Goal: Task Accomplishment & Management: Use online tool/utility

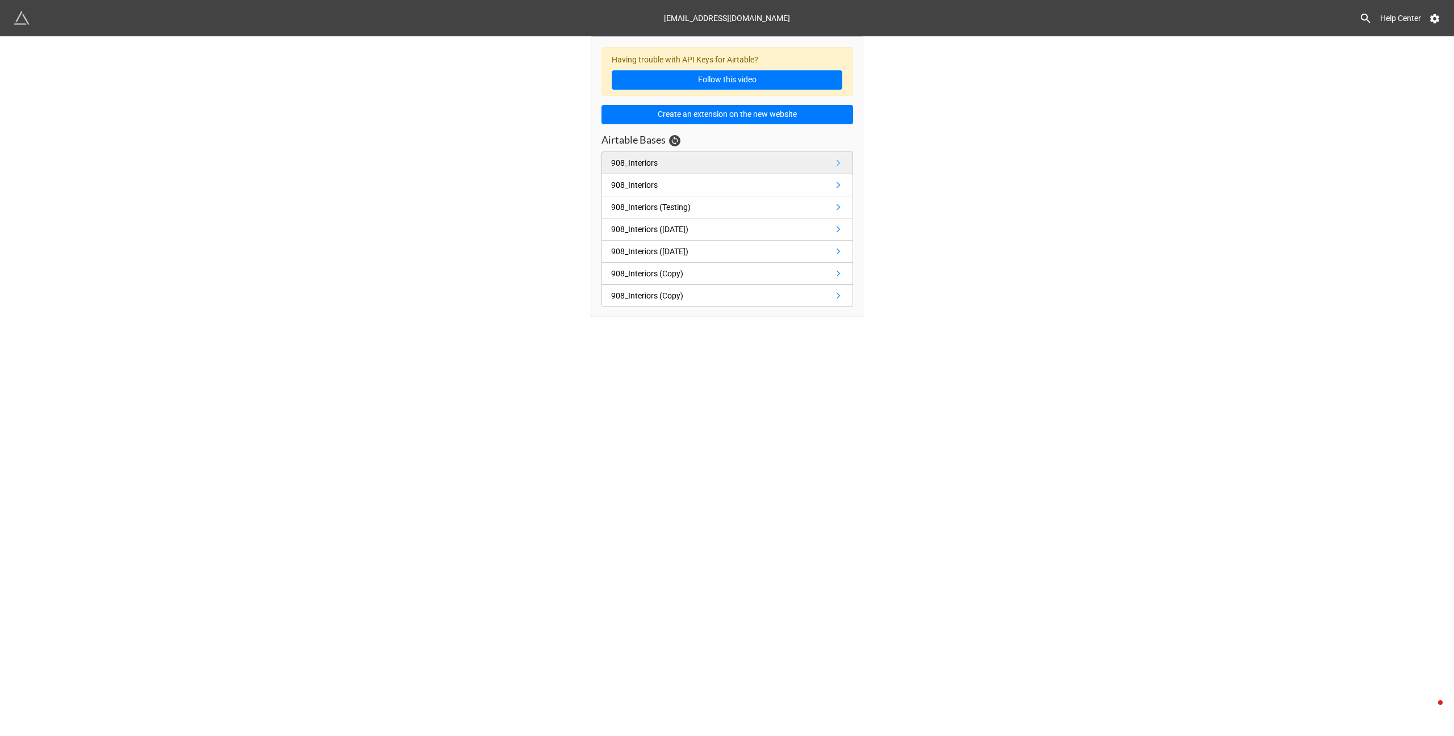
click at [659, 160] on div "908_Interiors" at bounding box center [636, 163] width 51 height 12
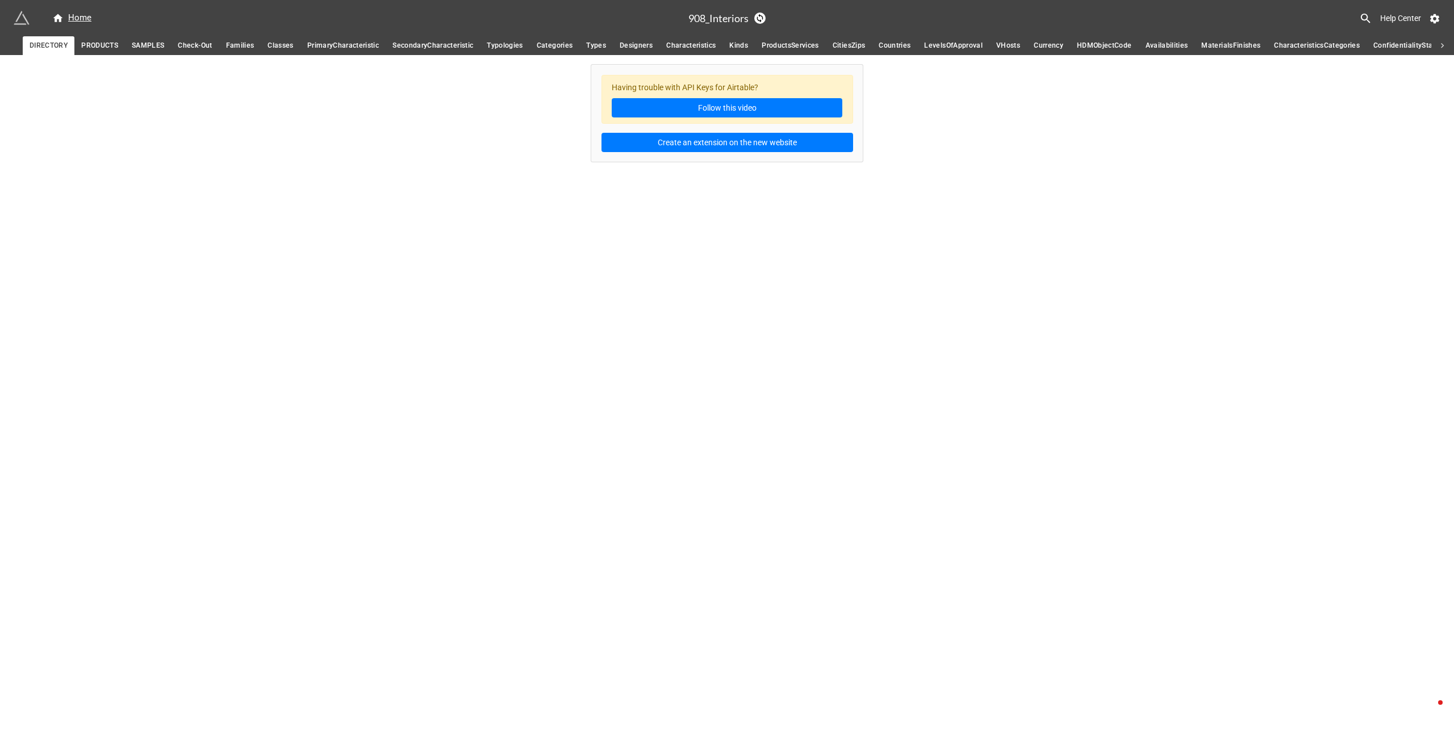
click at [156, 43] on span "SAMPLES" at bounding box center [148, 46] width 32 height 12
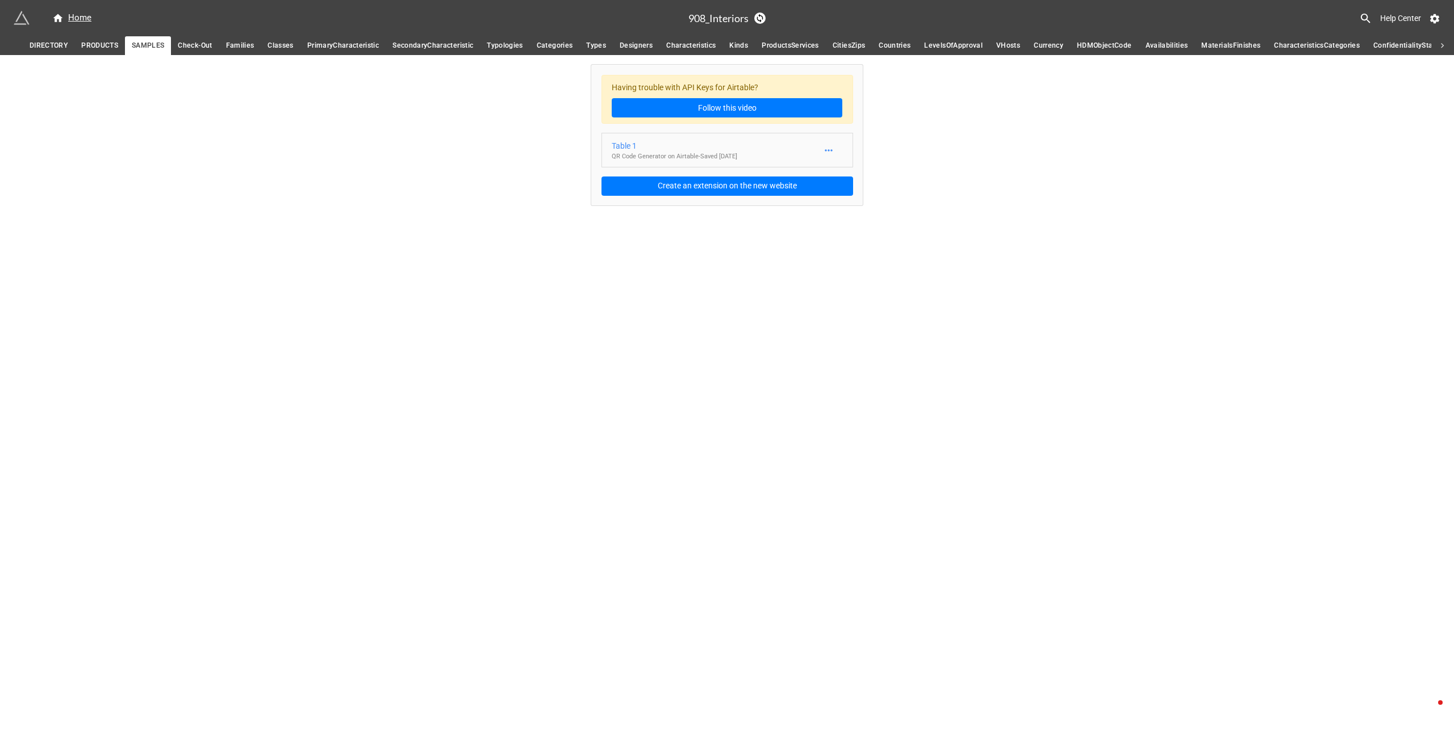
click at [648, 145] on div "Table 1" at bounding box center [674, 146] width 125 height 12
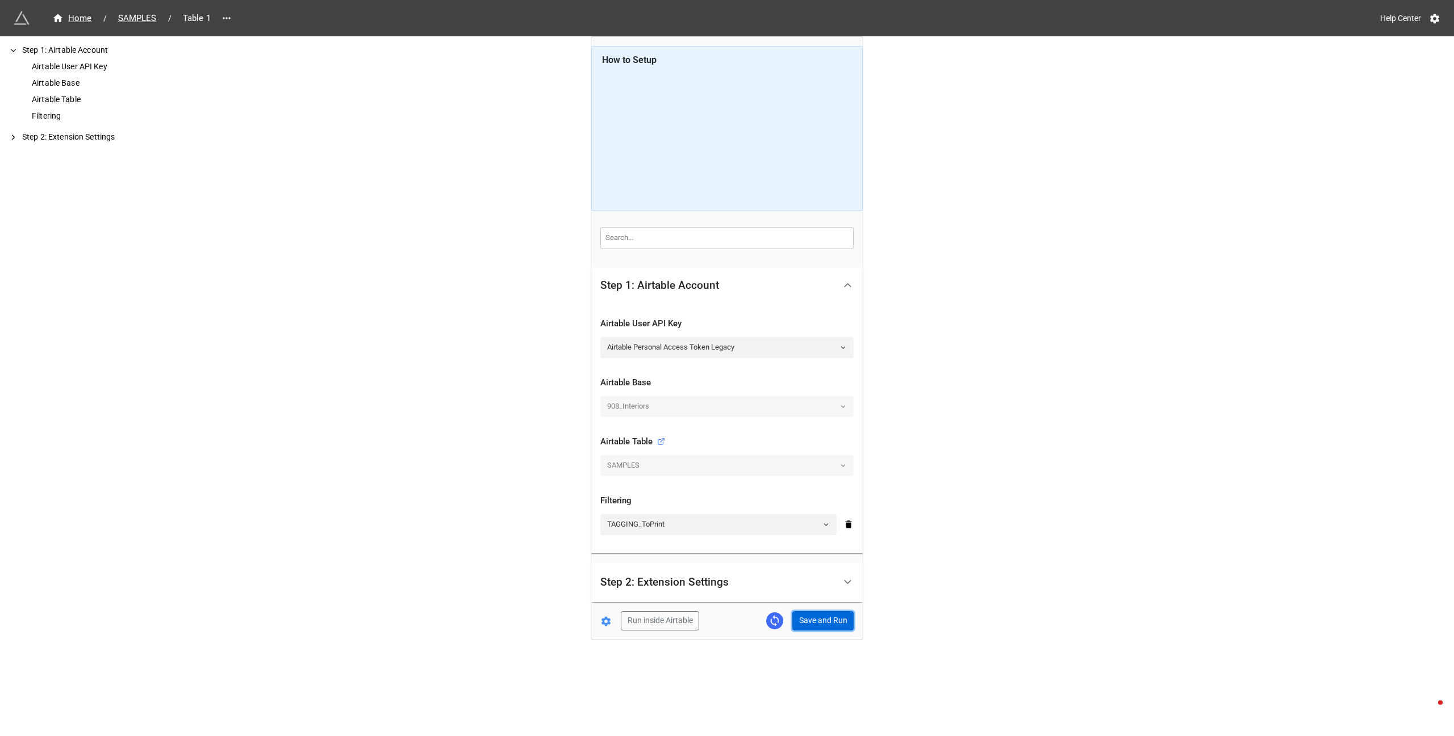
click at [815, 619] on button "Save and Run" at bounding box center [822, 621] width 61 height 19
